Goal: Information Seeking & Learning: Learn about a topic

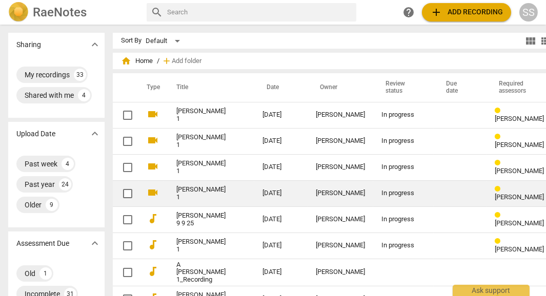
click at [196, 186] on link "[PERSON_NAME] 1" at bounding box center [200, 193] width 49 height 15
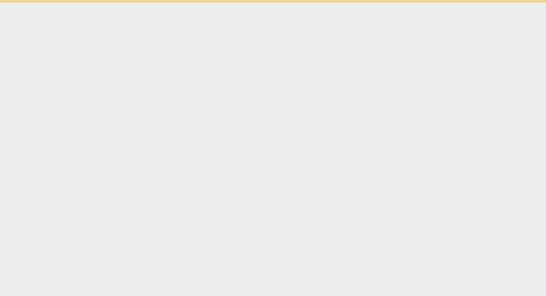
click at [196, 3] on html "Ask support" at bounding box center [273, 1] width 546 height 3
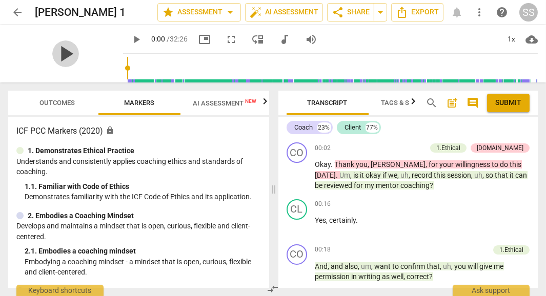
click at [63, 54] on span "play_arrow" at bounding box center [65, 54] width 27 height 27
type input "6"
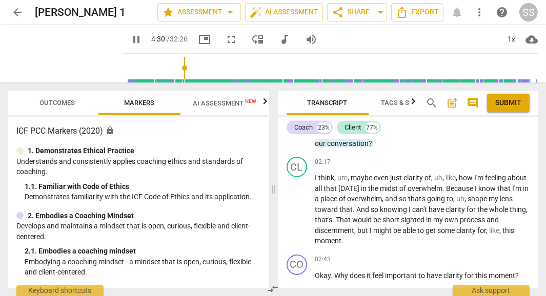
scroll to position [1148, 0]
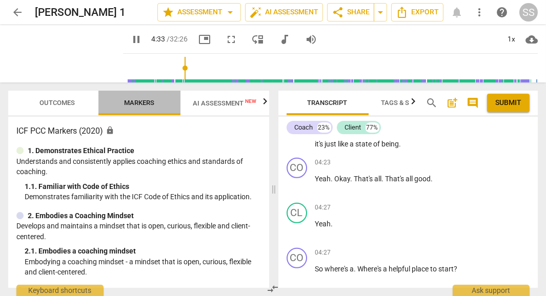
click at [147, 105] on span "Markers" at bounding box center [140, 103] width 30 height 8
click at [57, 105] on span "Outcomes" at bounding box center [57, 103] width 35 height 8
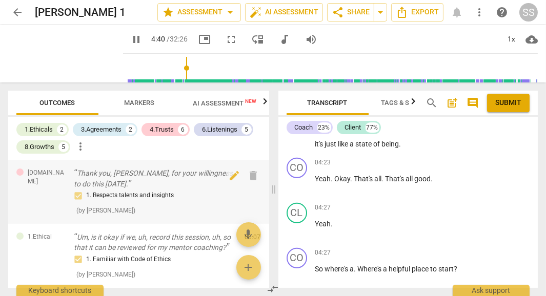
scroll to position [1339, 0]
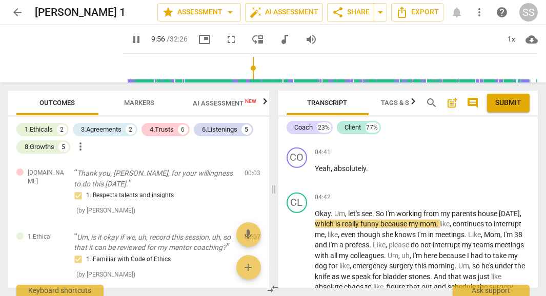
click at [244, 62] on input "range" at bounding box center [332, 68] width 411 height 33
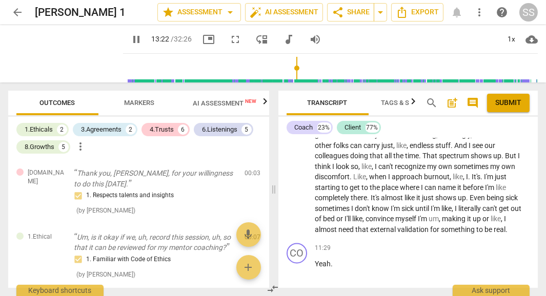
scroll to position [3477, 0]
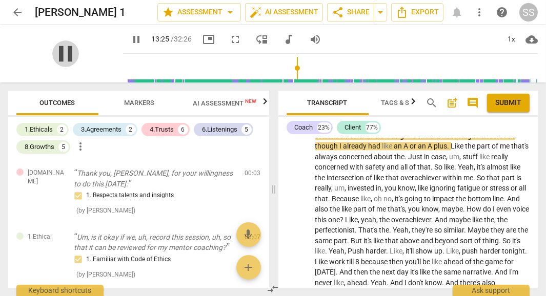
click at [63, 56] on span "pause" at bounding box center [65, 54] width 27 height 27
type input "805"
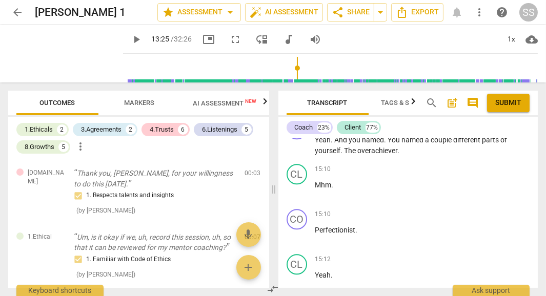
scroll to position [3697, 0]
click at [436, 174] on div "15:10 + Add competency keyboard_arrow_right" at bounding box center [422, 169] width 215 height 10
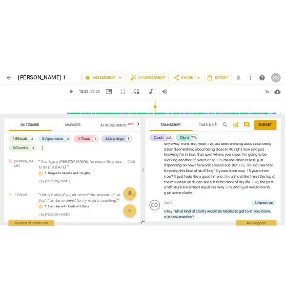
scroll to position [337, 0]
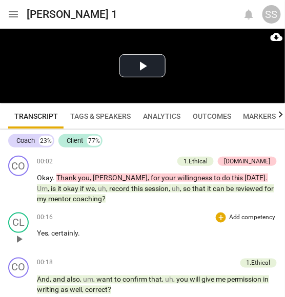
click at [50, 243] on div "00:16 + Add competency keyboard_arrow_right Yes , certainly ." at bounding box center [157, 231] width 240 height 37
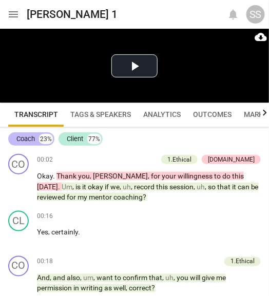
scroll to position [1, 0]
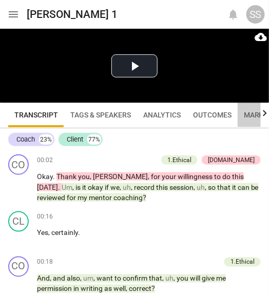
click at [250, 112] on span "Markers" at bounding box center [260, 115] width 33 height 8
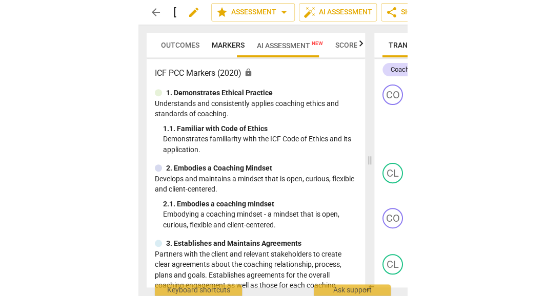
scroll to position [0, 0]
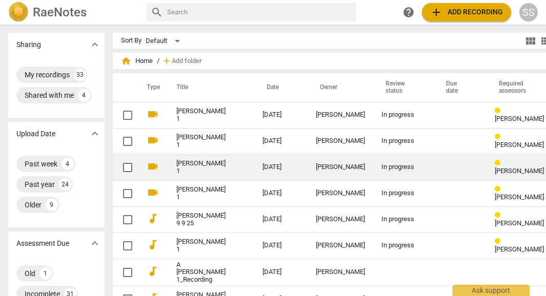
click at [176, 165] on link "[PERSON_NAME] 1" at bounding box center [200, 167] width 49 height 15
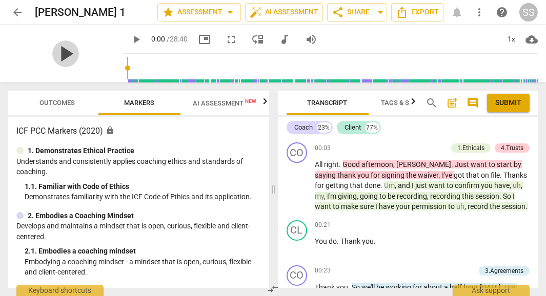
click at [59, 50] on span "play_arrow" at bounding box center [65, 54] width 27 height 27
click at [127, 67] on input "range" at bounding box center [332, 68] width 411 height 33
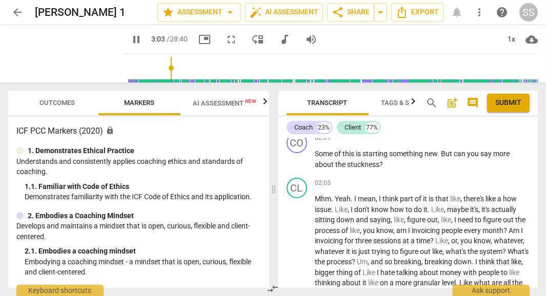
scroll to position [623, 0]
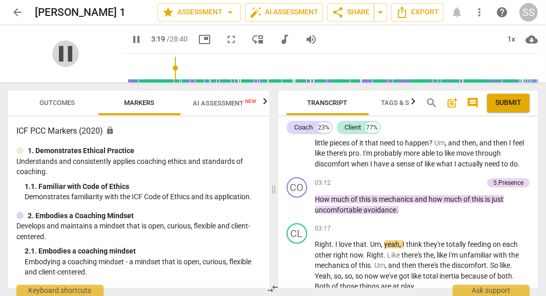
click at [59, 54] on span "pause" at bounding box center [65, 54] width 27 height 27
click at [57, 53] on span "play_arrow" at bounding box center [65, 54] width 27 height 27
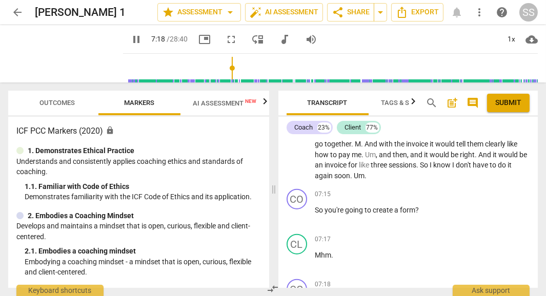
scroll to position [1846, 0]
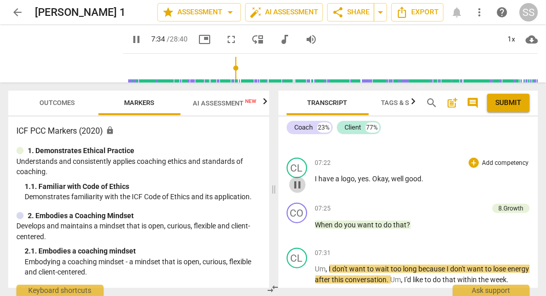
click at [297, 191] on span "pause" at bounding box center [297, 185] width 12 height 12
click at [373, 183] on span "Okay" at bounding box center [381, 179] width 16 height 8
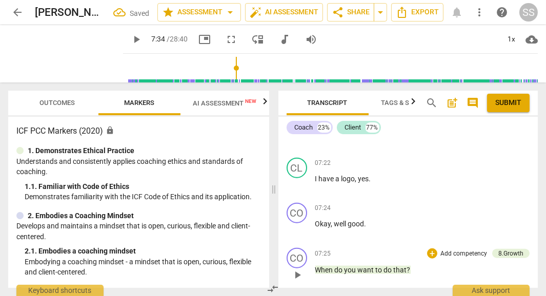
click at [315, 274] on span "When" at bounding box center [324, 270] width 19 height 8
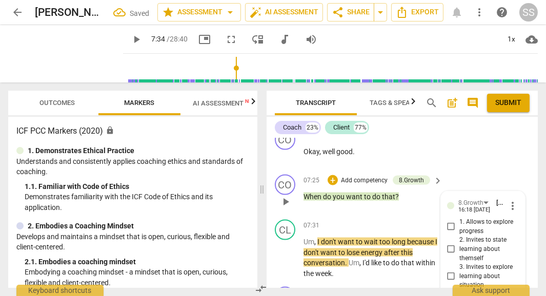
scroll to position [2480, 0]
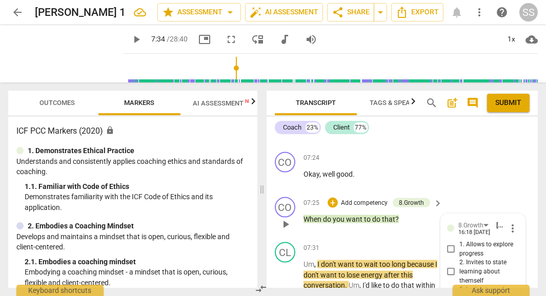
click at [304, 220] on span "When" at bounding box center [313, 219] width 19 height 8
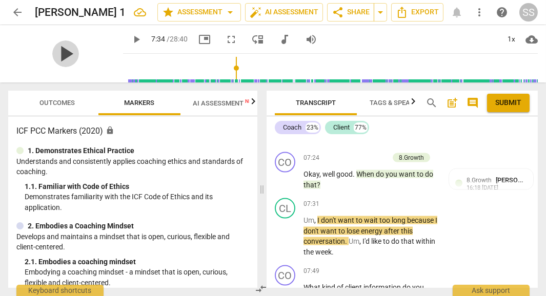
click at [63, 54] on span "play_arrow" at bounding box center [65, 54] width 27 height 27
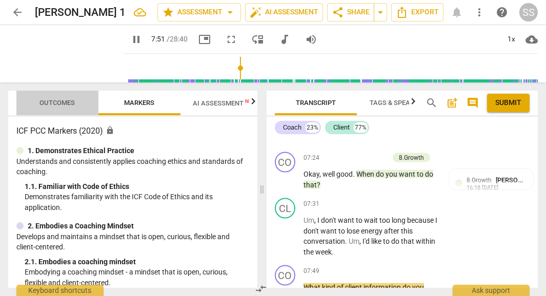
click at [59, 111] on button "Outcomes" at bounding box center [57, 103] width 82 height 25
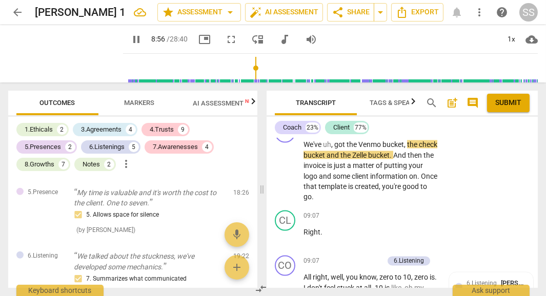
scroll to position [1425, 0]
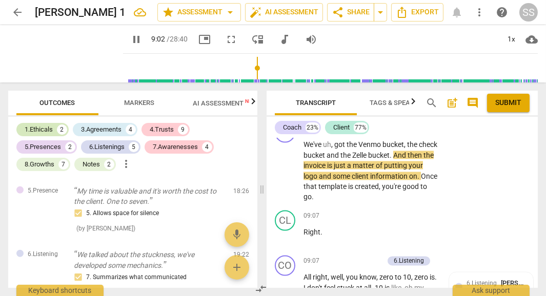
click at [49, 130] on div "1.Ethicals" at bounding box center [39, 130] width 28 height 10
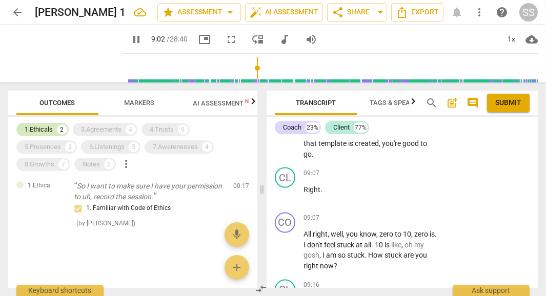
scroll to position [2799, 0]
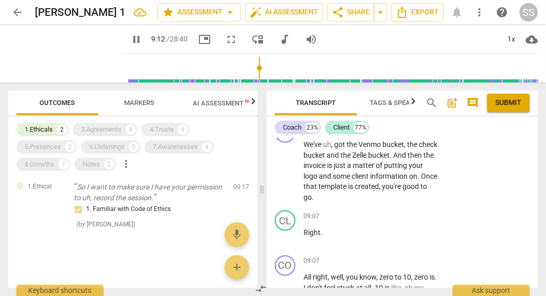
type input "553"
click at [14, 13] on span "arrow_back" at bounding box center [17, 12] width 12 height 12
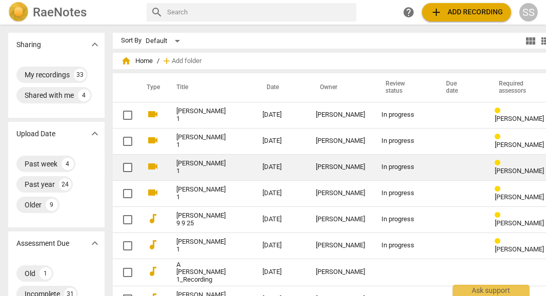
click at [183, 168] on link "[PERSON_NAME] 1" at bounding box center [200, 167] width 49 height 15
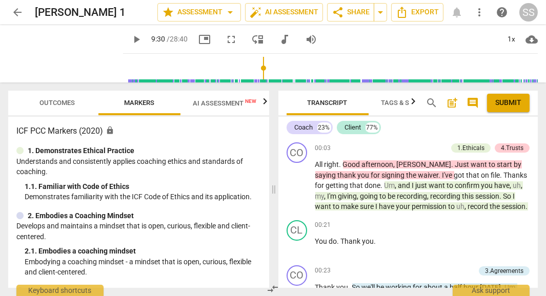
click at [255, 66] on input "range" at bounding box center [332, 68] width 411 height 33
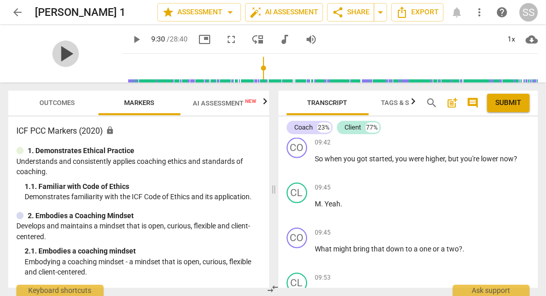
click at [57, 53] on span "play_arrow" at bounding box center [65, 54] width 27 height 27
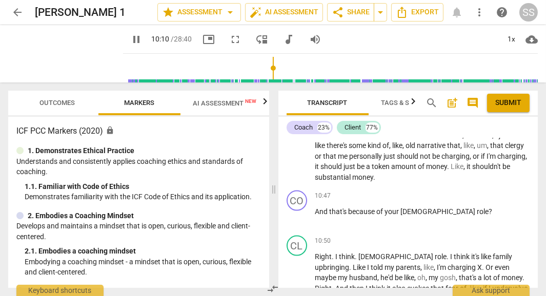
click at [212, 159] on p "Understands and consistently applies coaching ethics and standards of coaching." at bounding box center [138, 166] width 245 height 21
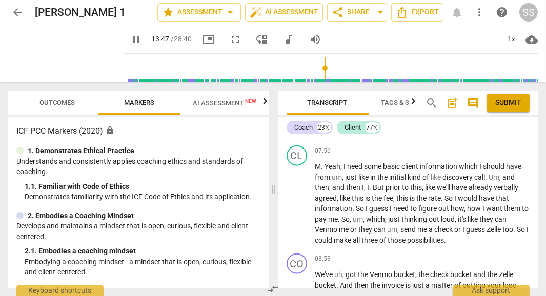
scroll to position [2040, 0]
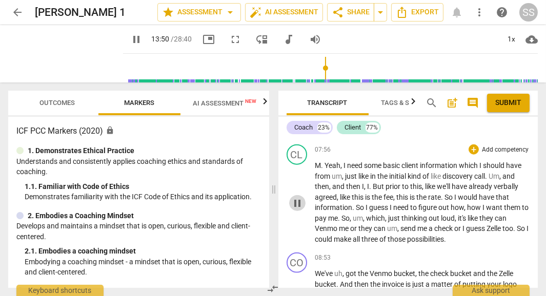
click at [300, 210] on span "pause" at bounding box center [297, 203] width 12 height 12
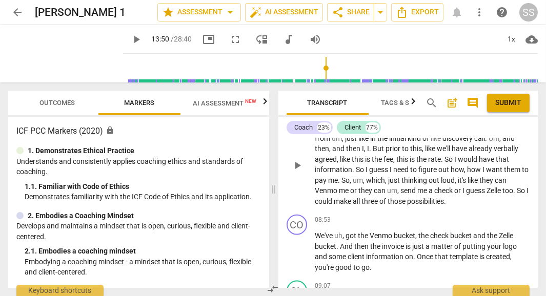
scroll to position [2078, 0]
click at [298, 172] on span "play_arrow" at bounding box center [297, 166] width 12 height 12
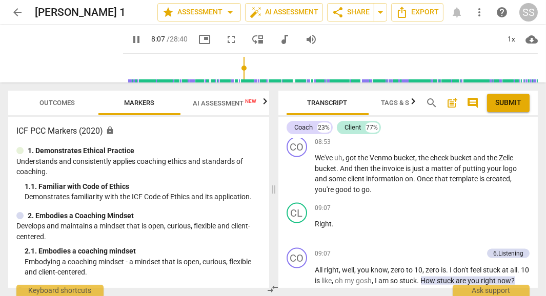
scroll to position [2158, 0]
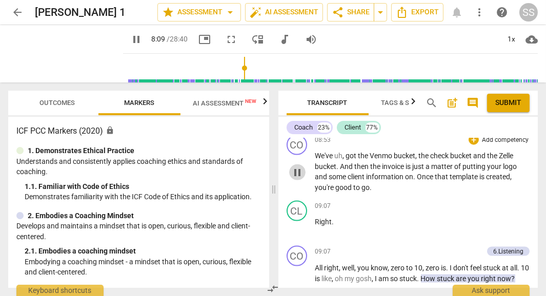
click at [298, 179] on span "pause" at bounding box center [297, 173] width 12 height 12
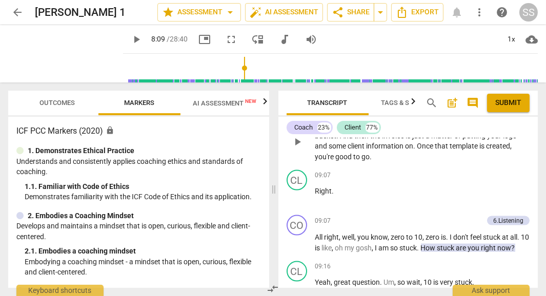
scroll to position [2193, 0]
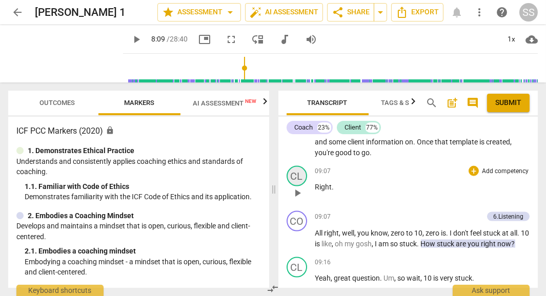
click at [298, 187] on div "CL" at bounding box center [297, 176] width 21 height 21
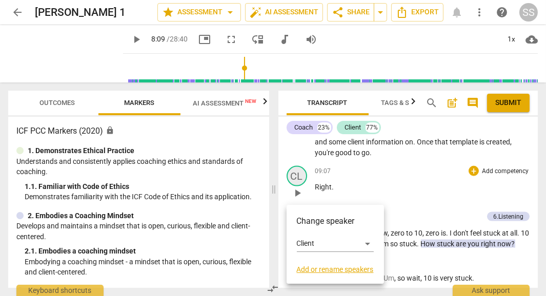
click at [298, 188] on div at bounding box center [273, 148] width 546 height 296
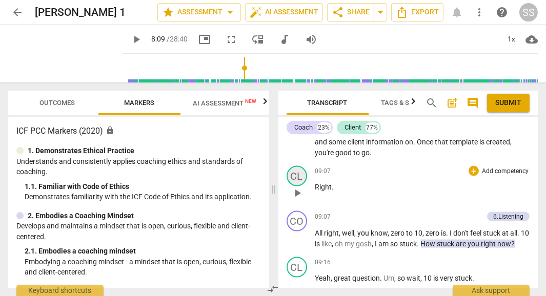
click at [297, 187] on div "CL" at bounding box center [297, 176] width 21 height 21
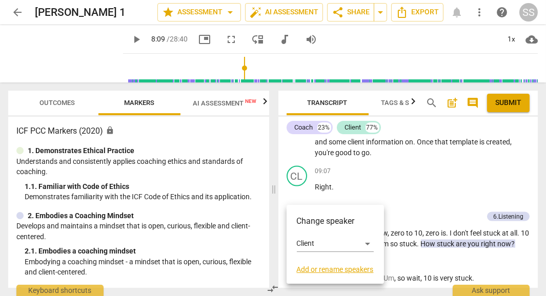
click at [404, 173] on div at bounding box center [273, 148] width 546 height 296
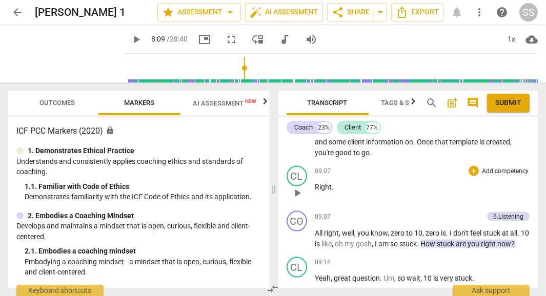
click at [294, 202] on button "play_arrow" at bounding box center [297, 193] width 16 height 16
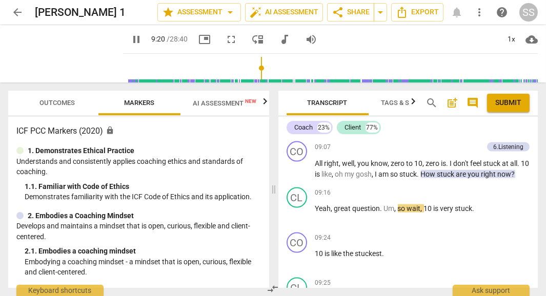
scroll to position [2262, 0]
click at [296, 176] on span "pause" at bounding box center [297, 170] width 12 height 12
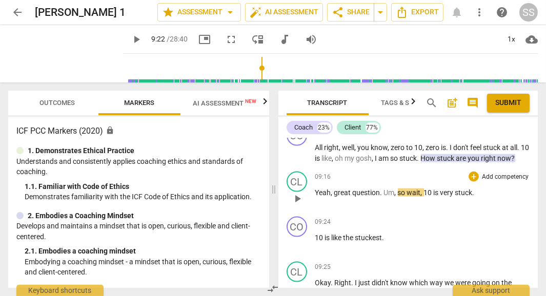
scroll to position [2279, 0]
click at [298, 207] on button "play_arrow" at bounding box center [297, 198] width 16 height 16
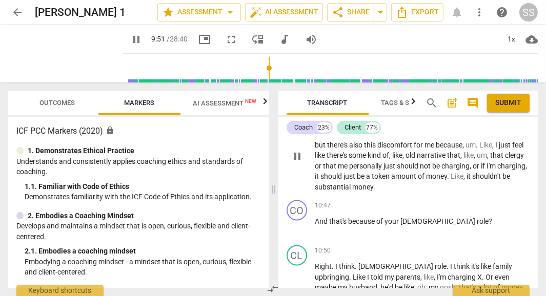
scroll to position [2631, 0]
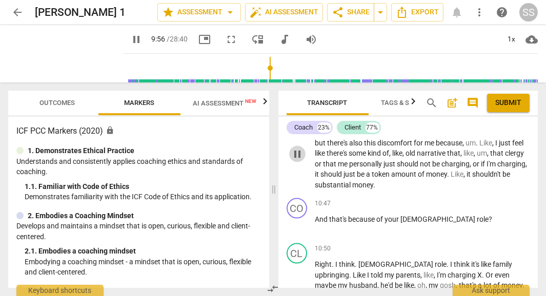
click at [300, 161] on span "pause" at bounding box center [297, 154] width 12 height 12
type input "597"
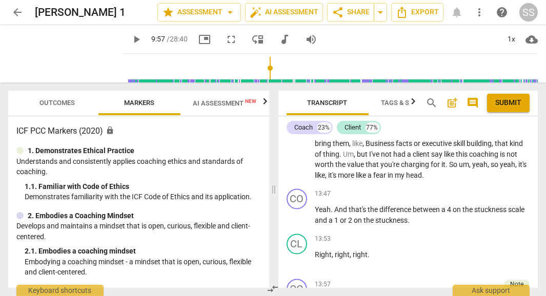
scroll to position [3235, 0]
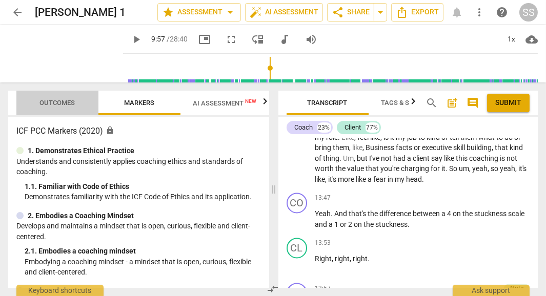
click at [48, 104] on span "Outcomes" at bounding box center [57, 103] width 35 height 8
